Goal: Find specific page/section: Find specific page/section

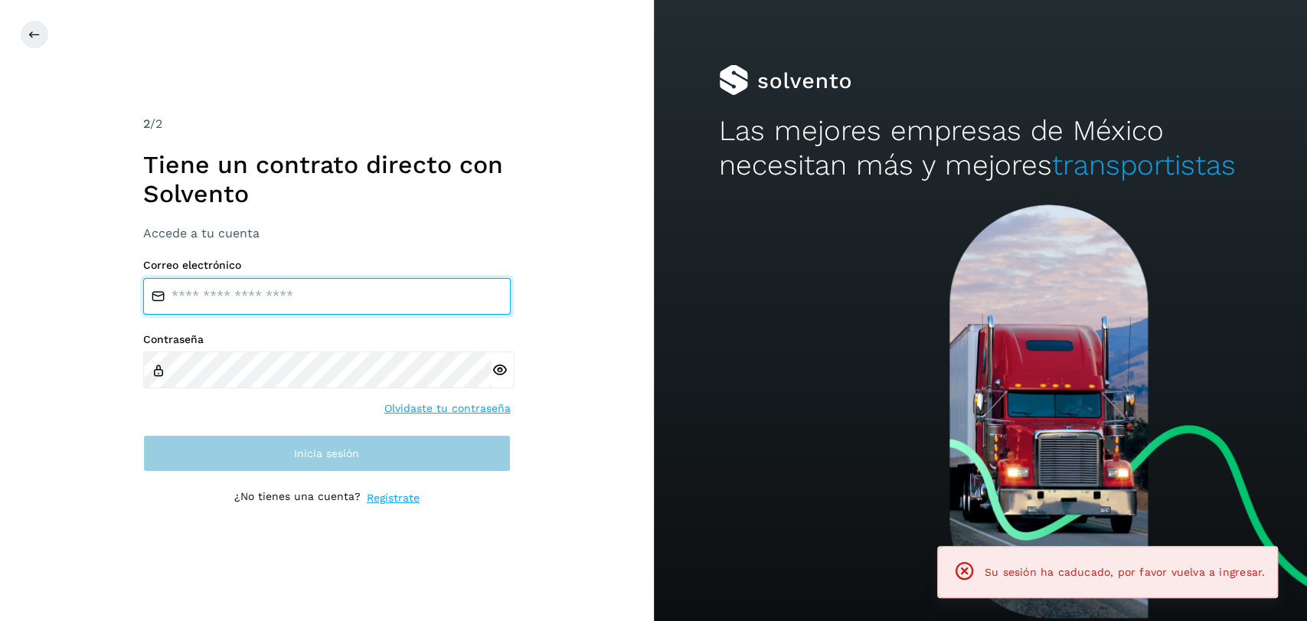
type input "**********"
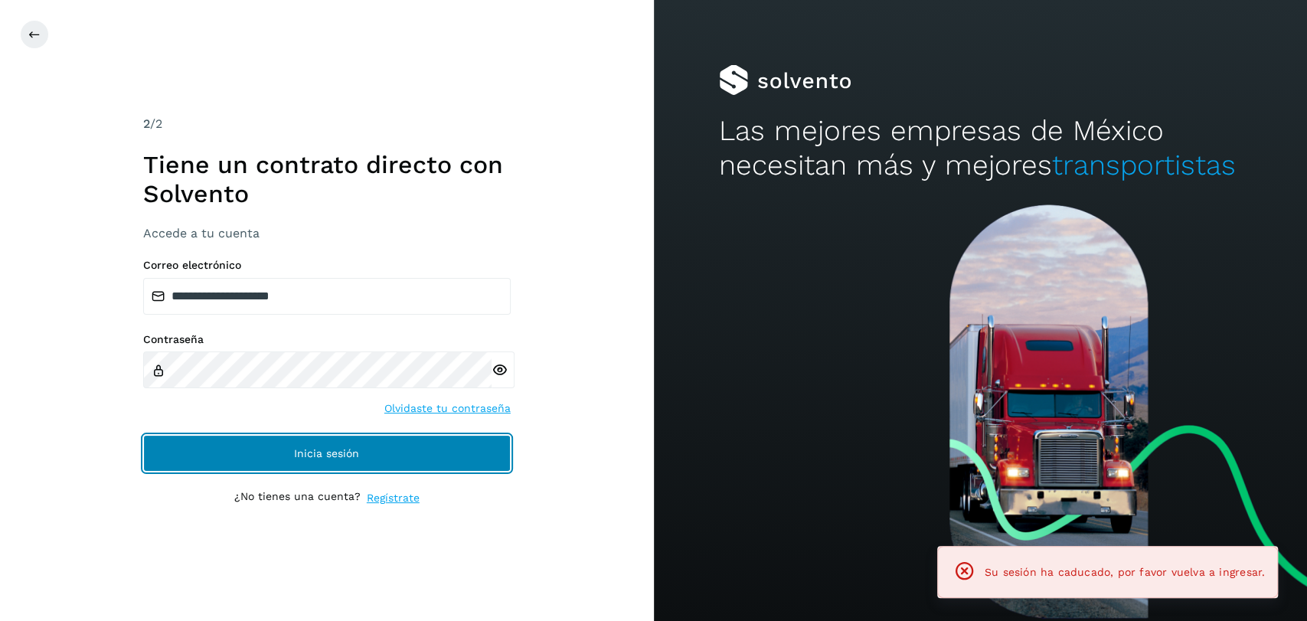
click at [325, 459] on span "Inicia sesión" at bounding box center [326, 453] width 65 height 11
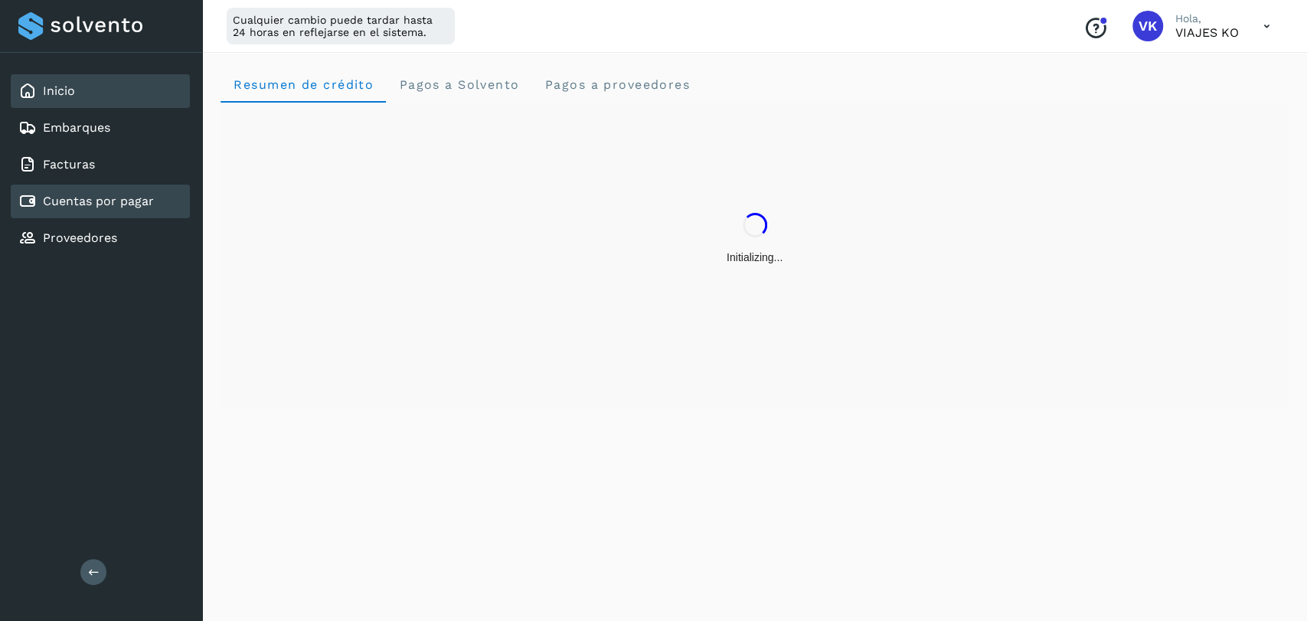
click at [93, 204] on link "Cuentas por pagar" at bounding box center [98, 201] width 111 height 15
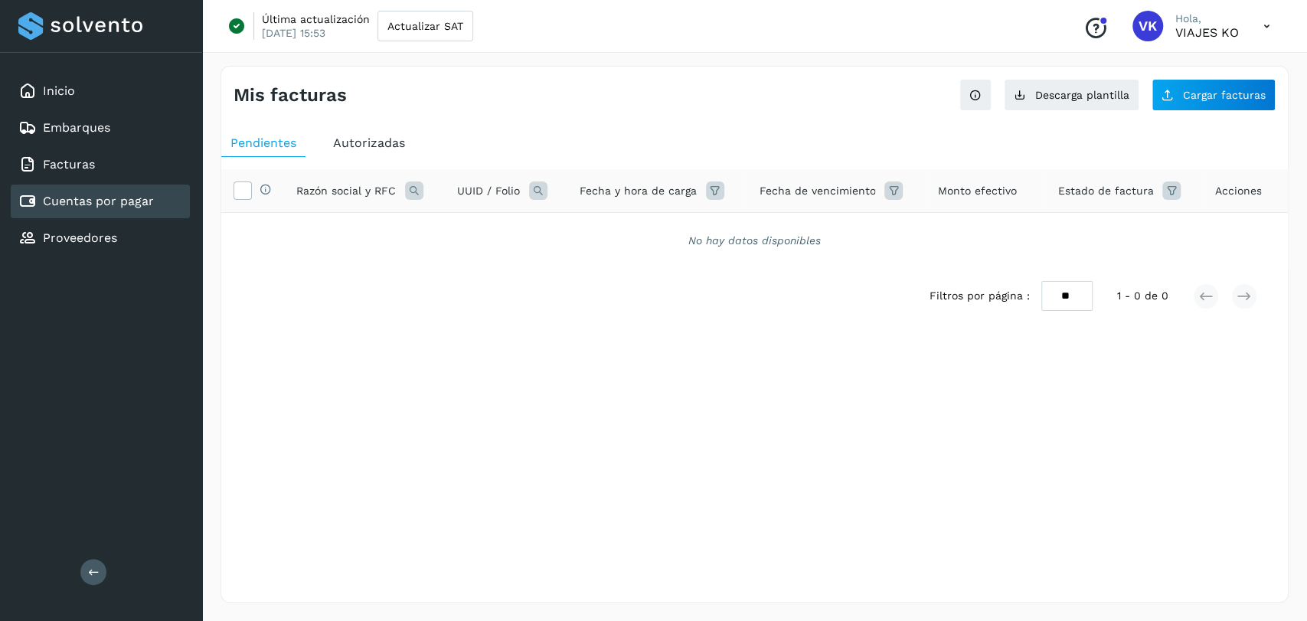
click at [119, 209] on div "Cuentas por pagar" at bounding box center [86, 201] width 136 height 18
click at [90, 171] on div "Facturas" at bounding box center [56, 164] width 77 height 18
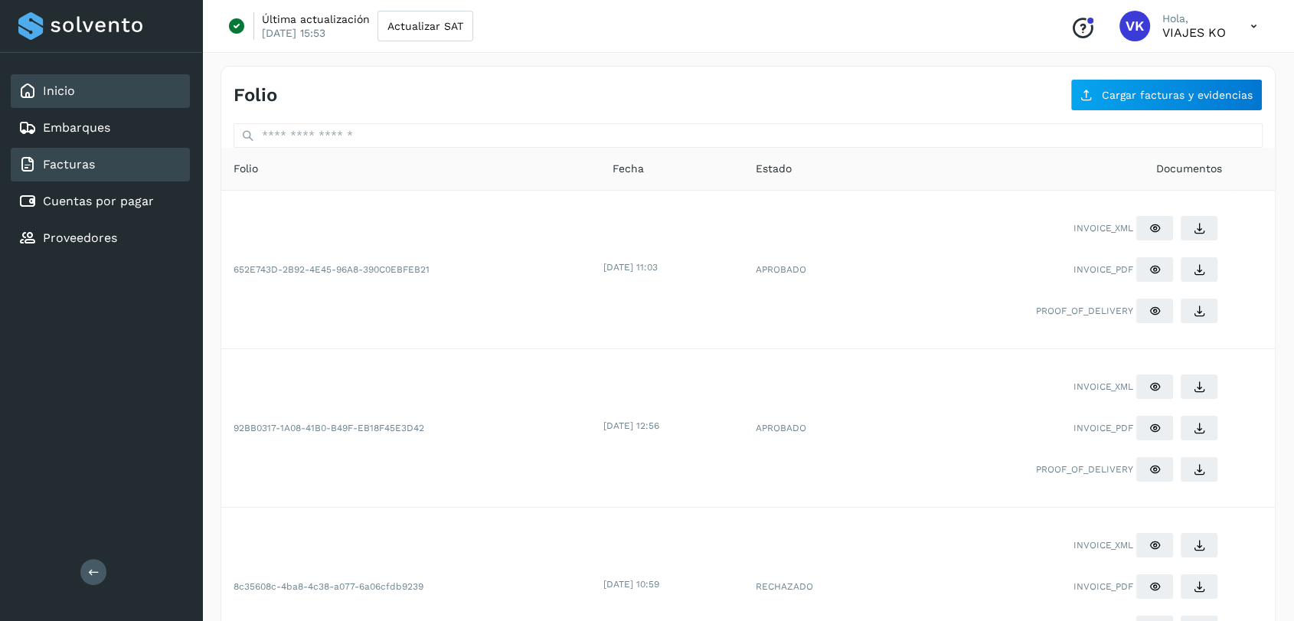
click at [96, 87] on div "Inicio" at bounding box center [100, 91] width 179 height 34
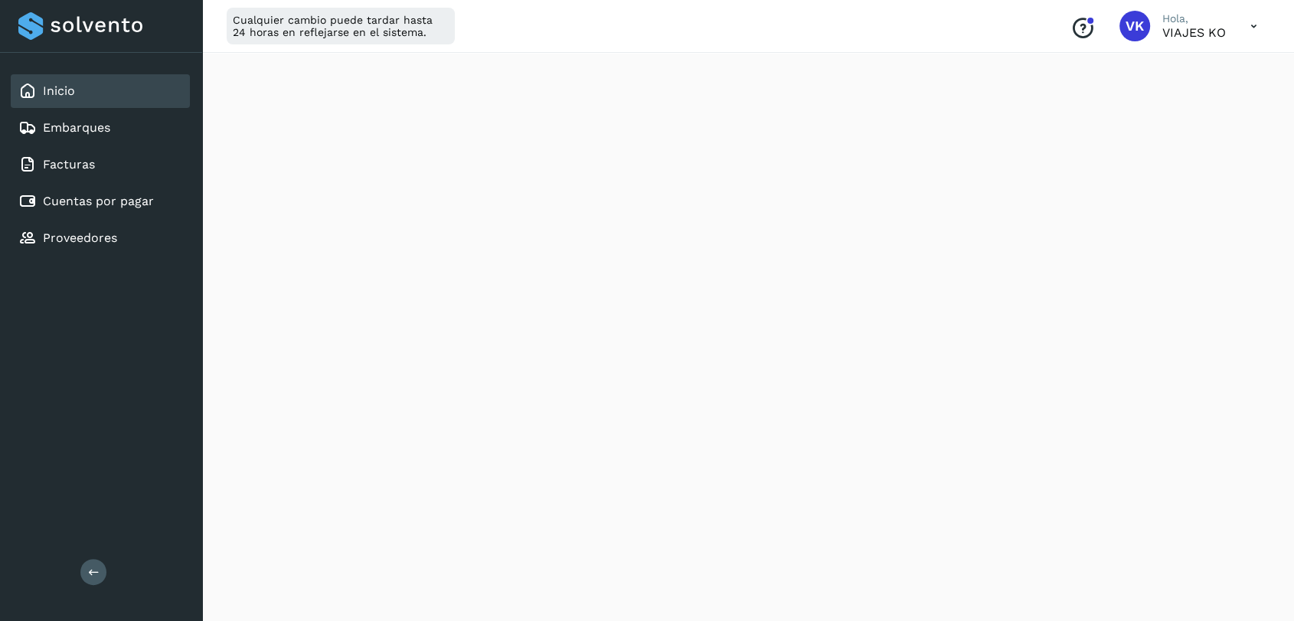
scroll to position [766, 0]
